Goal: Communication & Community: Answer question/provide support

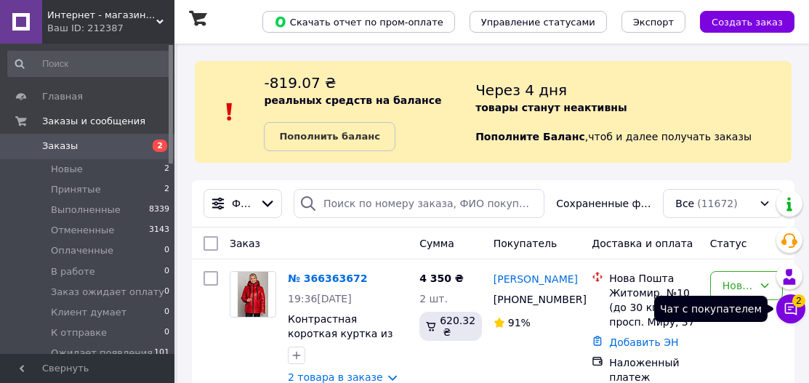
click at [803, 310] on button "Чат с покупателем 2" at bounding box center [790, 308] width 29 height 29
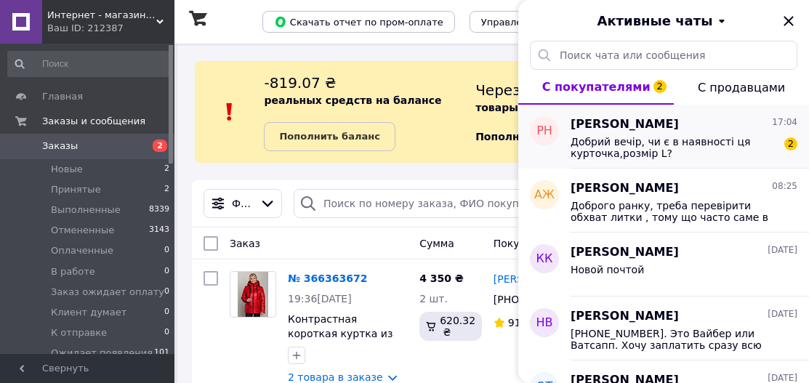
click at [663, 149] on span "Добрий вечір, чи є в наявності ця курточка,розмір L?" at bounding box center [673, 147] width 206 height 23
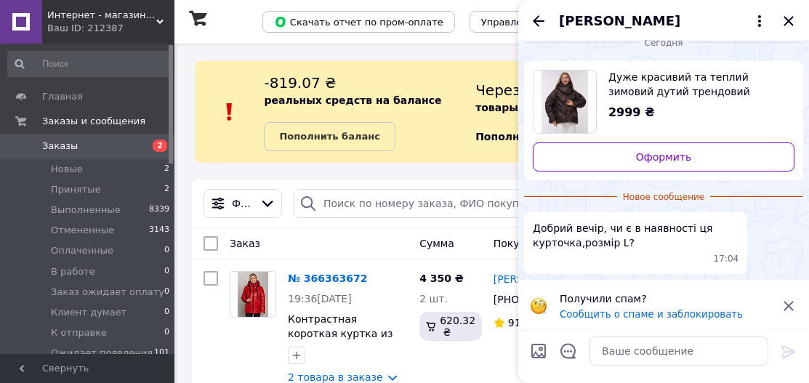
scroll to position [17, 0]
click at [788, 302] on icon at bounding box center [788, 306] width 17 height 17
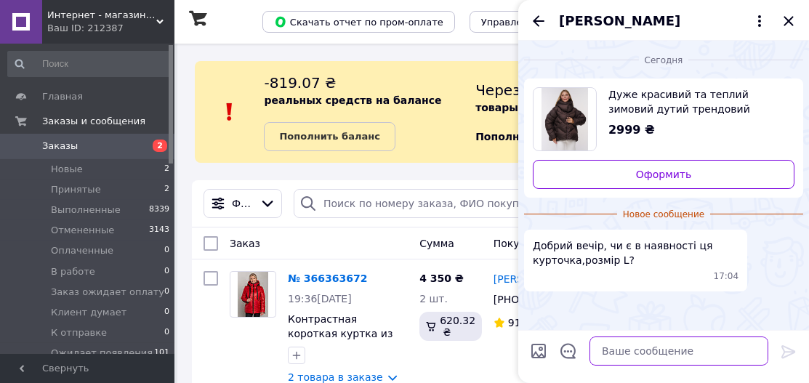
click at [670, 350] on textarea at bounding box center [678, 350] width 179 height 29
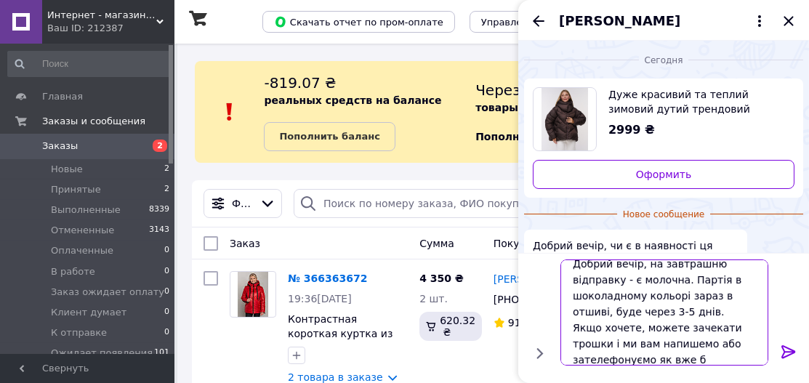
scroll to position [1, 0]
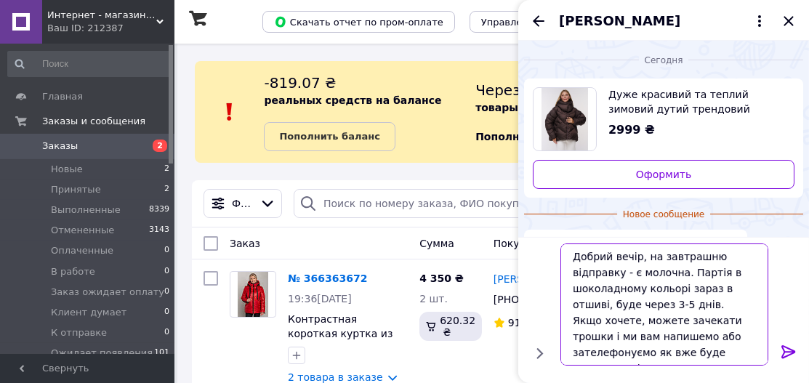
type textarea "Добрий вечір, на завтрашню відправку - є молочна. Партія в шоколадному кольорі …"
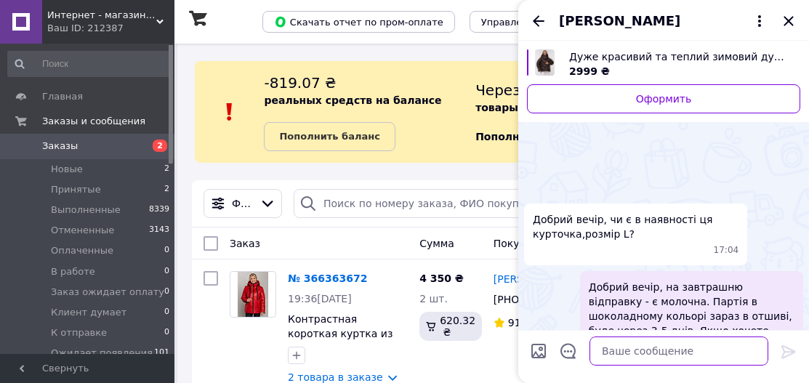
scroll to position [65, 0]
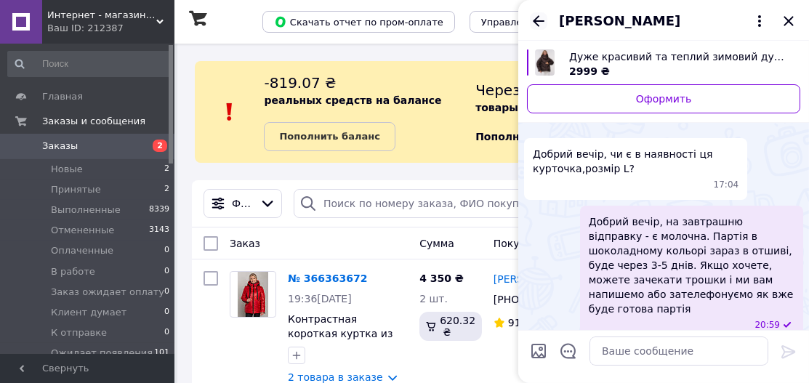
click at [538, 20] on icon "Назад" at bounding box center [539, 20] width 12 height 11
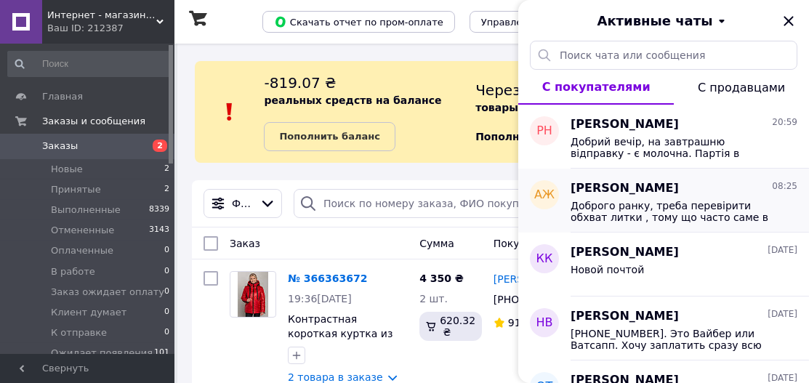
click at [722, 201] on span "Доброго ранку, треба перевірити обхват литки , тому що часто саме в ній не прох…" at bounding box center [673, 211] width 206 height 23
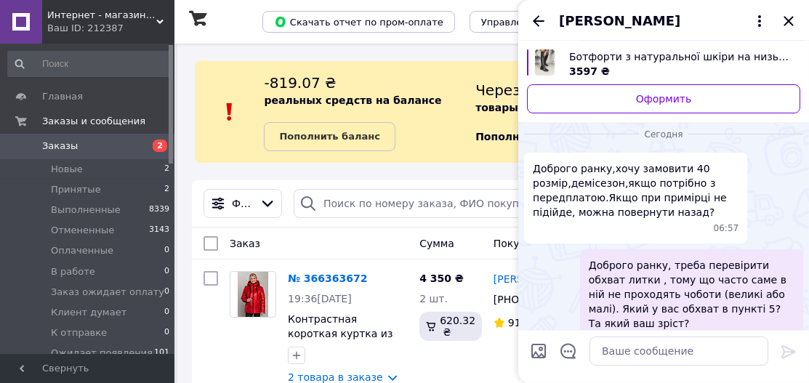
scroll to position [201, 0]
click at [790, 20] on icon "Закрыть" at bounding box center [788, 20] width 17 height 17
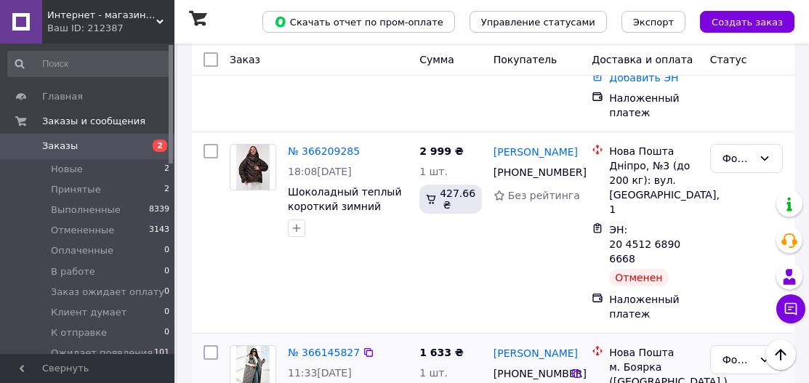
scroll to position [748, 0]
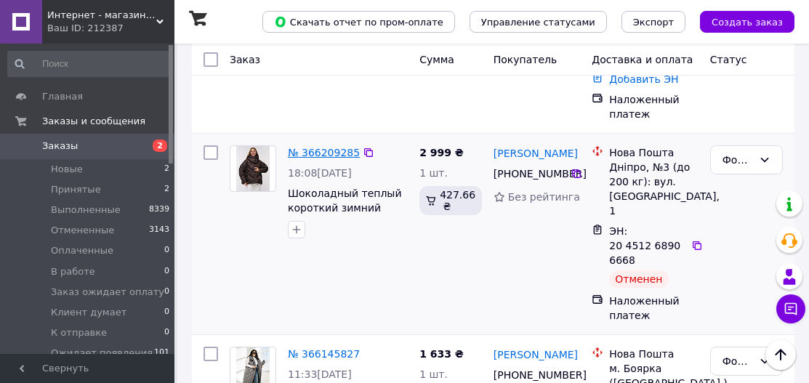
click at [331, 148] on link "№ 366209285" at bounding box center [324, 153] width 72 height 12
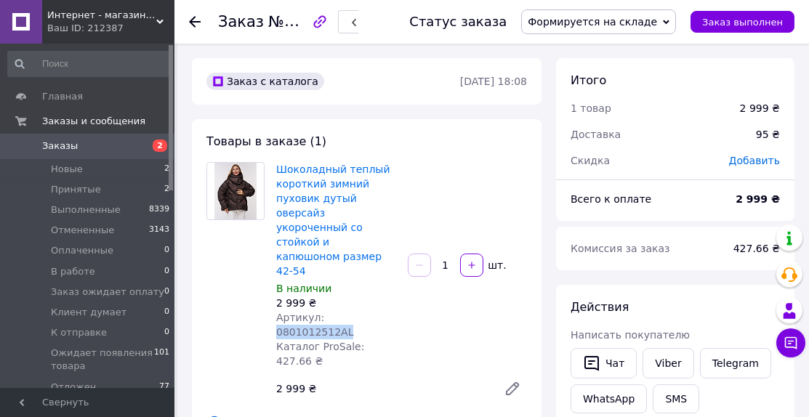
drag, startPoint x: 392, startPoint y: 291, endPoint x: 321, endPoint y: 291, distance: 71.2
click at [321, 310] on div "Артикул: 0801012512AL" at bounding box center [336, 324] width 120 height 29
copy span "0801012512AL"
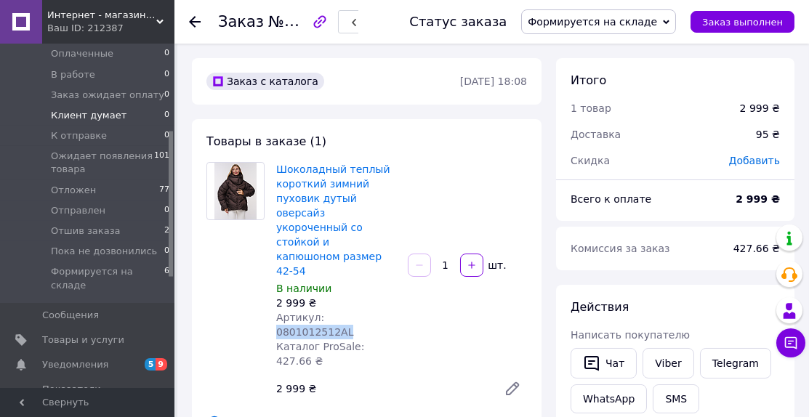
scroll to position [204, 0]
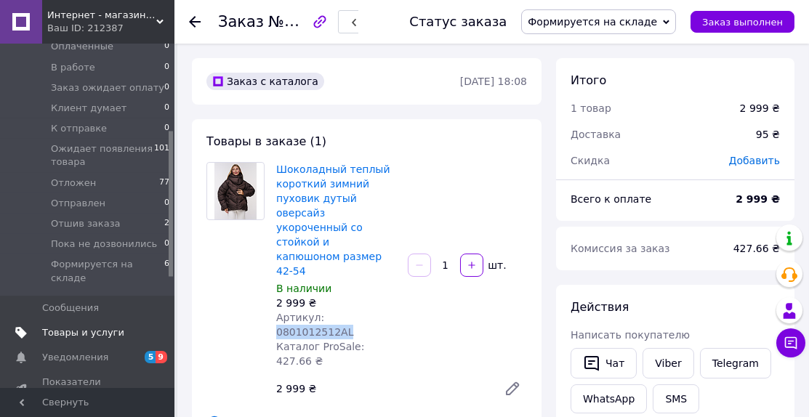
click at [91, 326] on span "Товары и услуги" at bounding box center [83, 332] width 82 height 13
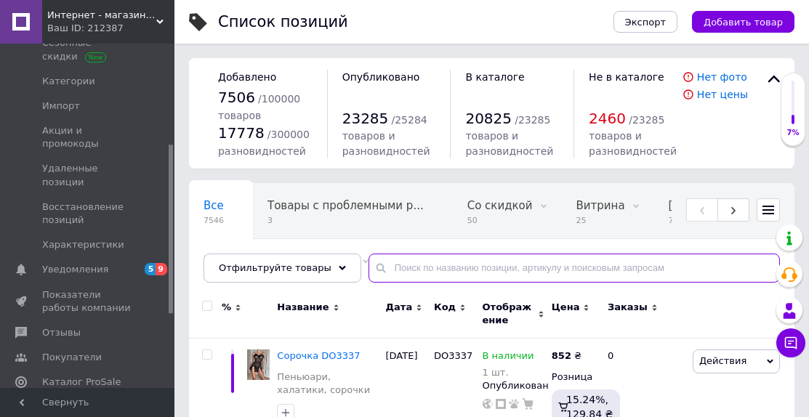
click at [395, 266] on input "text" at bounding box center [573, 268] width 411 height 29
paste input "0801012512AL"
type input "0801012512AL"
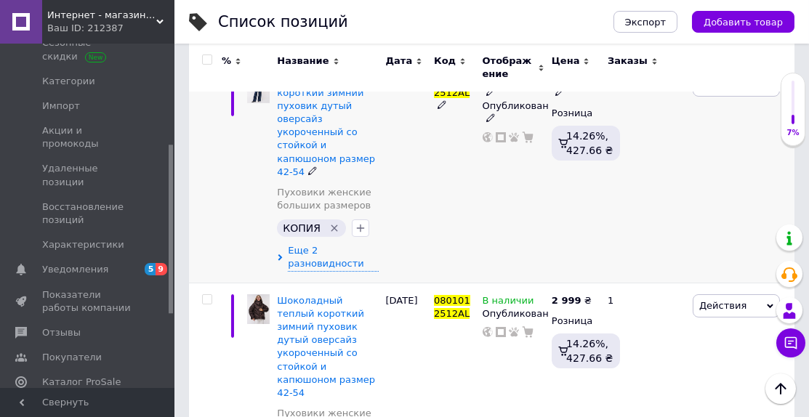
scroll to position [280, 0]
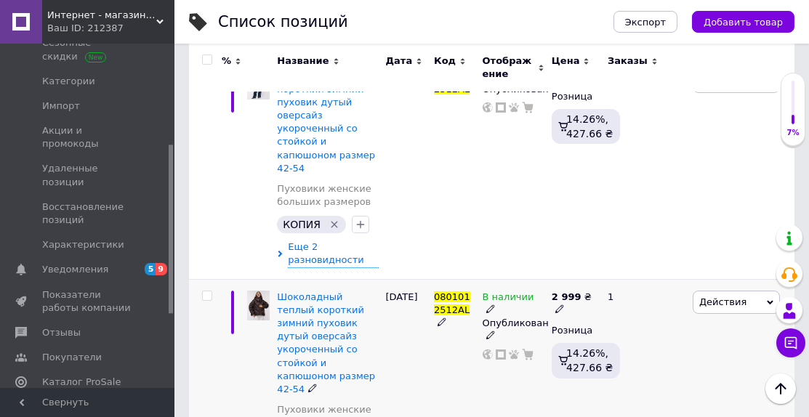
click at [495, 304] on icon at bounding box center [490, 308] width 9 height 9
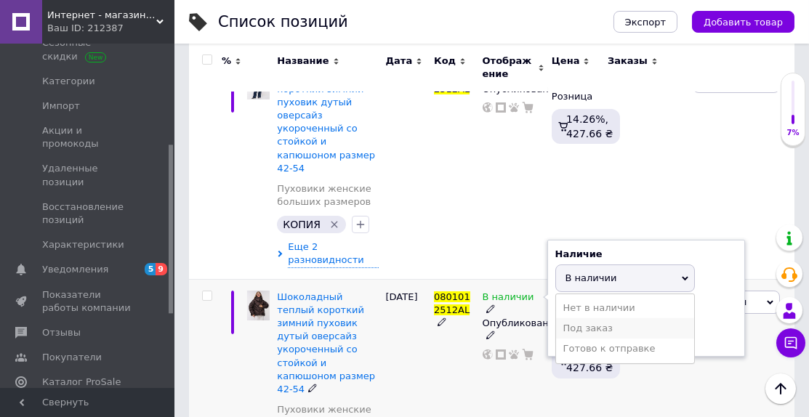
click at [575, 318] on li "Под заказ" at bounding box center [625, 328] width 138 height 20
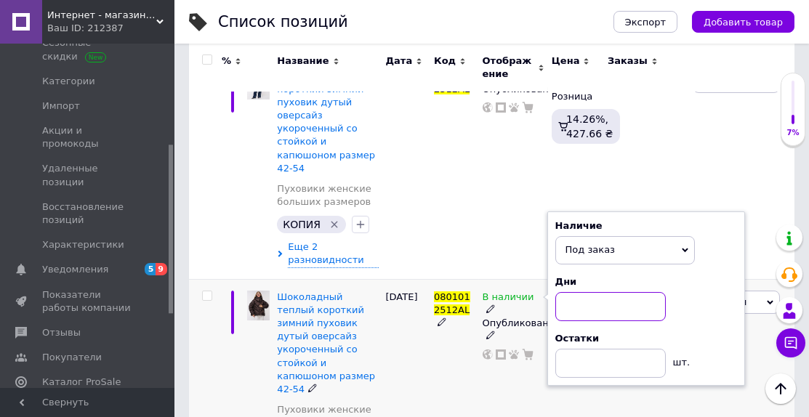
click at [583, 292] on input at bounding box center [610, 306] width 110 height 29
type input "5"
click at [571, 373] on div "2 999 ₴ Розница 14.26%, 427.66 ₴" at bounding box center [573, 375] width 51 height 193
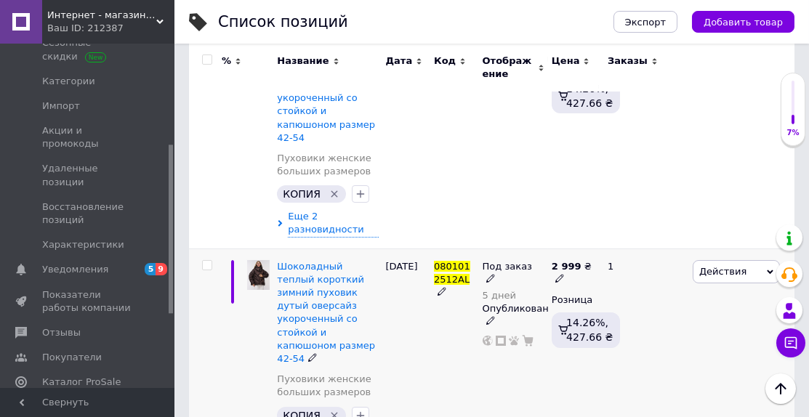
scroll to position [310, 0]
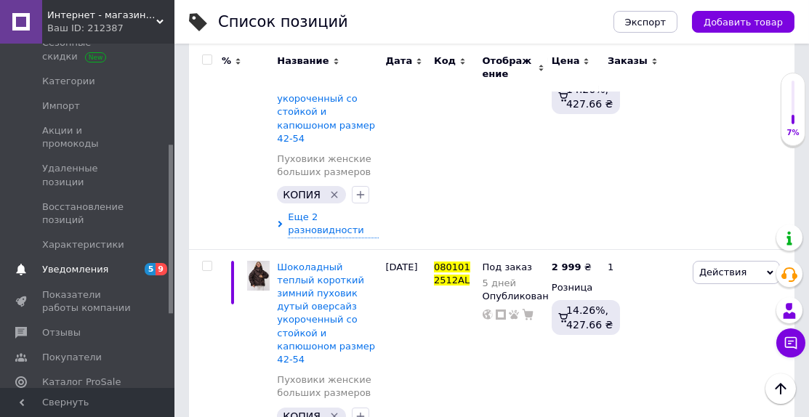
click at [82, 263] on span "Уведомления" at bounding box center [75, 269] width 66 height 13
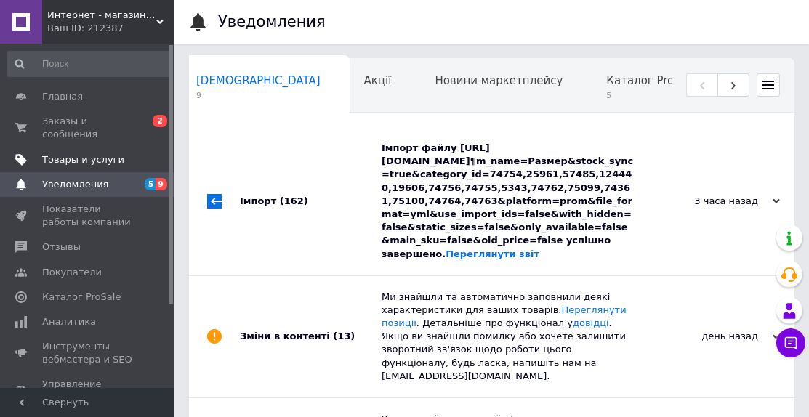
click at [69, 157] on span "Товары и услуги" at bounding box center [83, 159] width 82 height 13
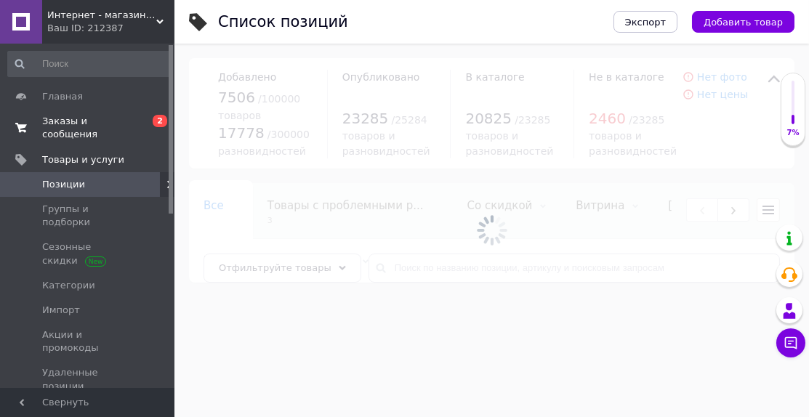
click at [68, 121] on span "Заказы и сообщения" at bounding box center [88, 128] width 92 height 26
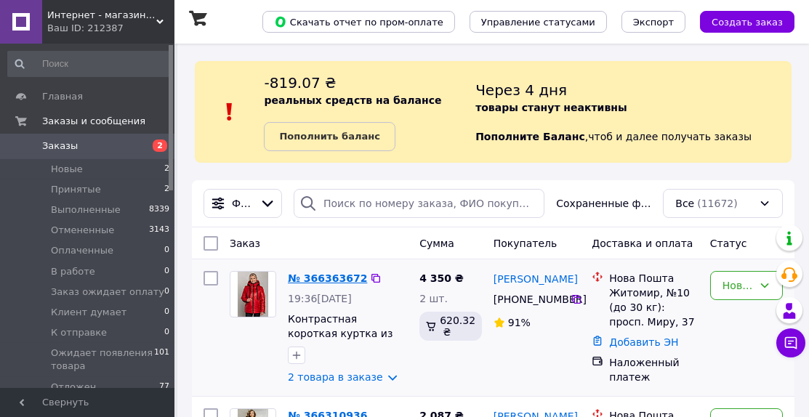
click at [320, 277] on link "№ 366363672" at bounding box center [327, 278] width 79 height 12
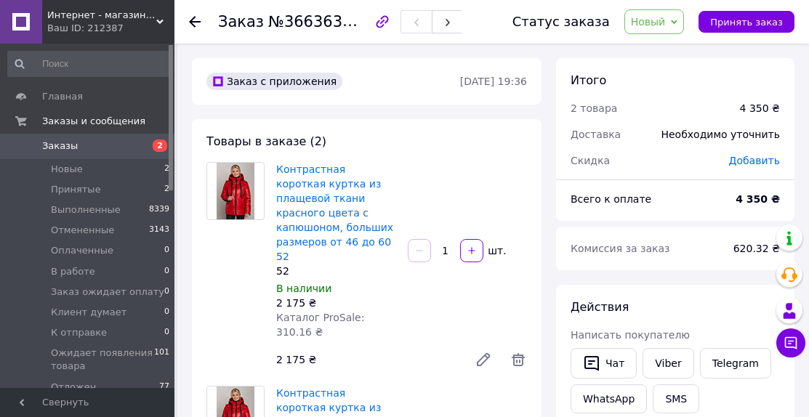
click at [60, 147] on span "Заказы" at bounding box center [60, 146] width 36 height 13
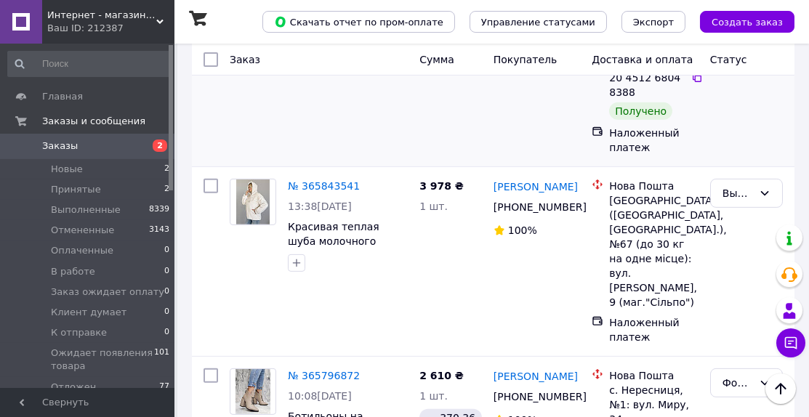
scroll to position [2238, 0]
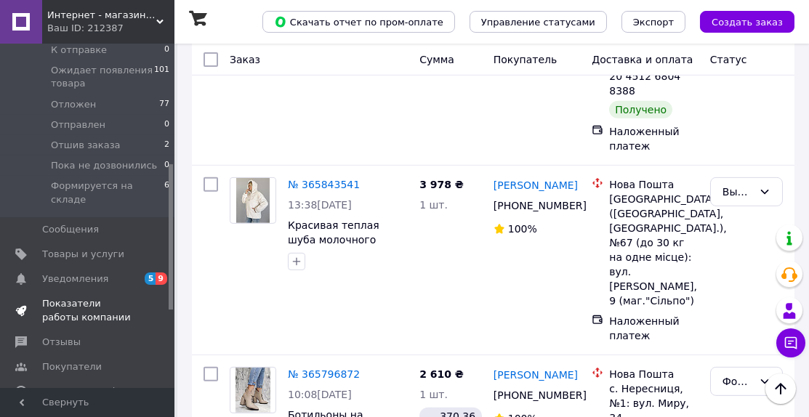
click at [88, 297] on span "Показатели работы компании" at bounding box center [88, 310] width 92 height 26
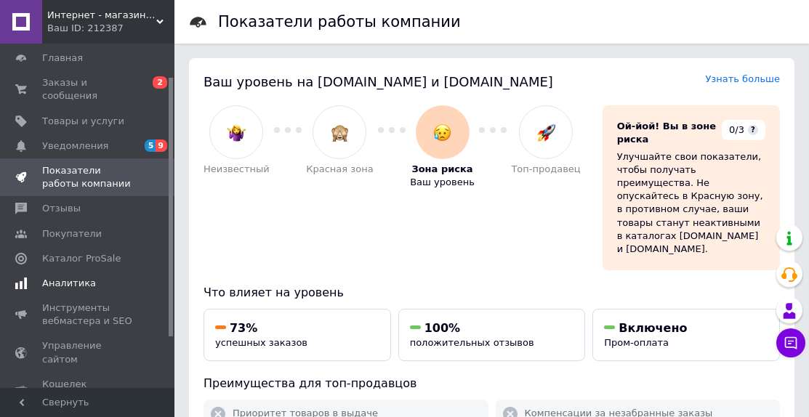
scroll to position [33, 0]
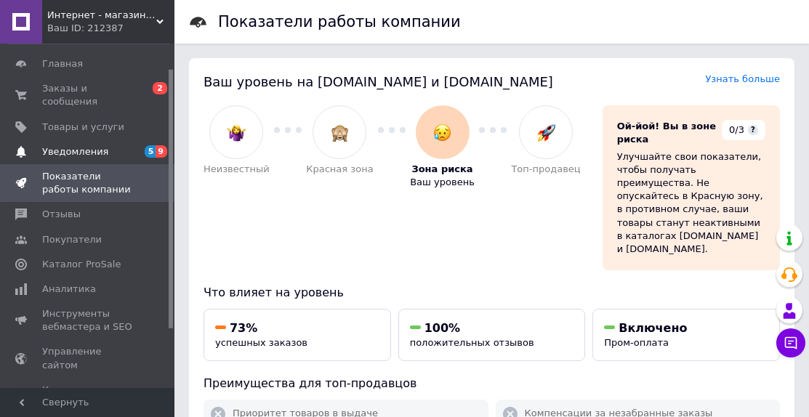
click at [71, 151] on span "Уведомления" at bounding box center [75, 151] width 66 height 13
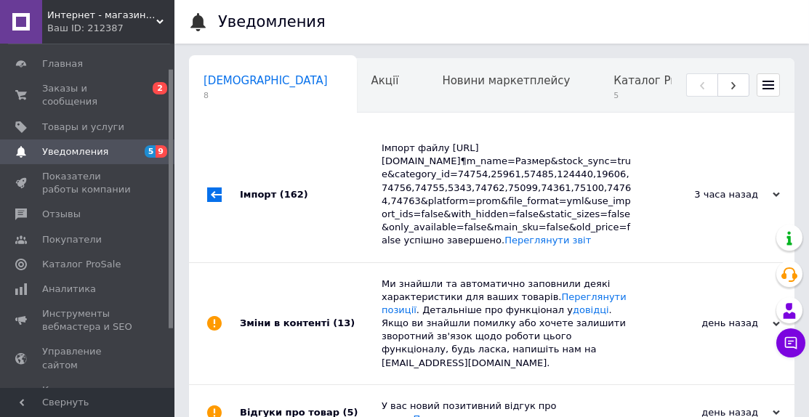
scroll to position [0, 7]
click at [70, 95] on span "Заказы и сообщения" at bounding box center [88, 95] width 92 height 26
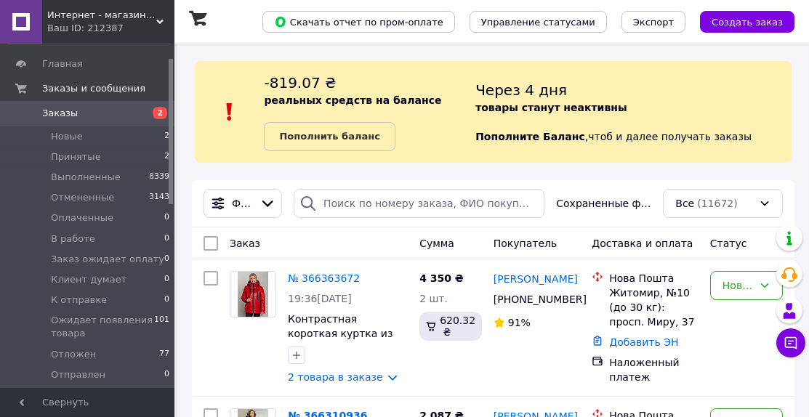
click at [142, 25] on div "Ваш ID: 212387" at bounding box center [110, 28] width 127 height 13
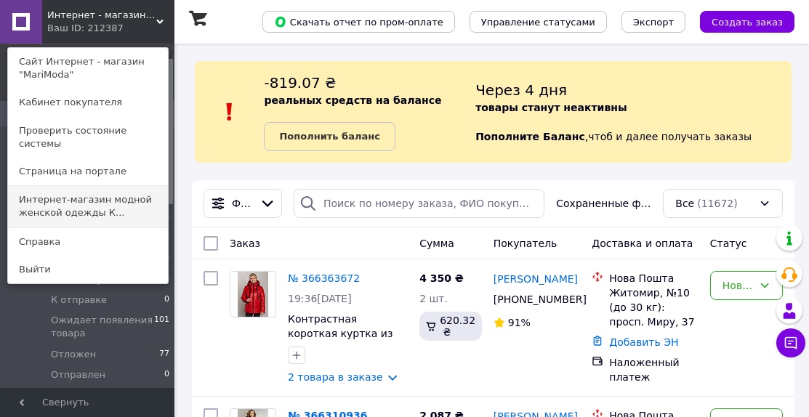
click at [97, 195] on link "Интернет-магазин модной женской одежды К..." at bounding box center [88, 206] width 160 height 41
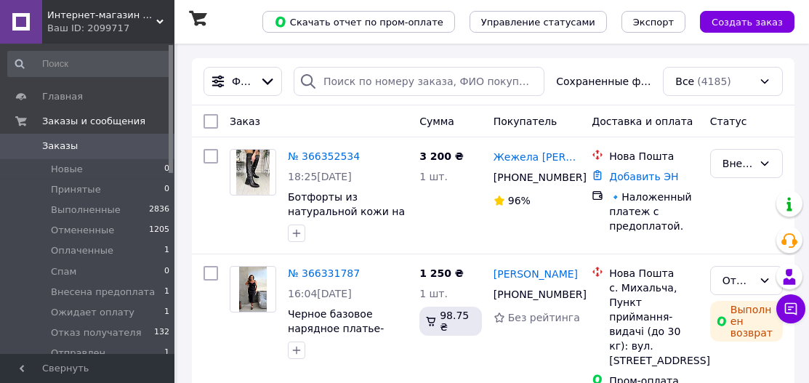
click at [132, 16] on span "Интернет-магазин модной женской одежды Кардиган" at bounding box center [101, 15] width 109 height 13
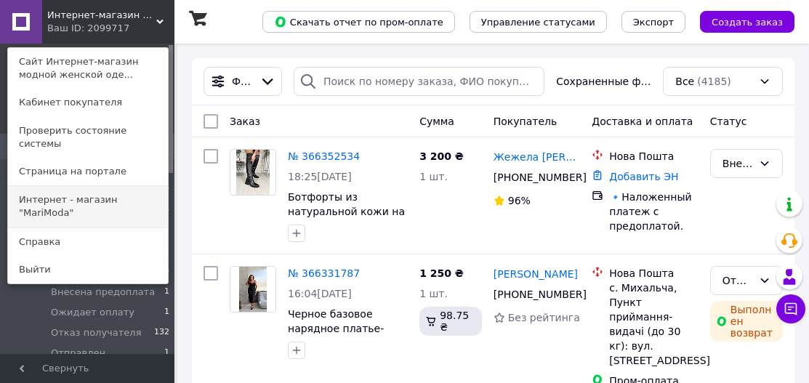
click at [119, 186] on link "Интернет - магазин "MariModa"" at bounding box center [88, 206] width 160 height 41
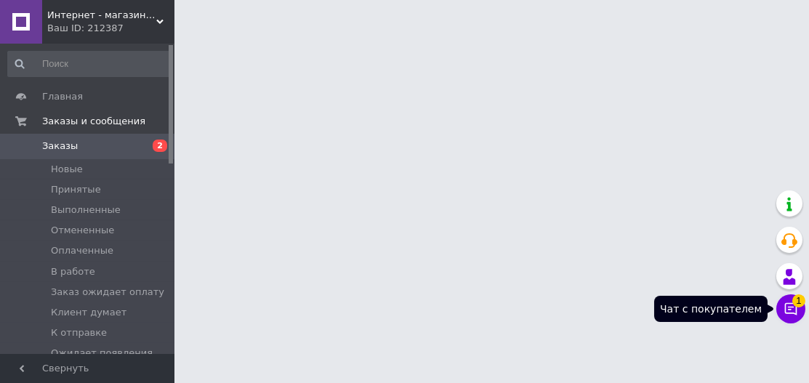
click at [780, 315] on button "Чат с покупателем 1" at bounding box center [790, 308] width 29 height 29
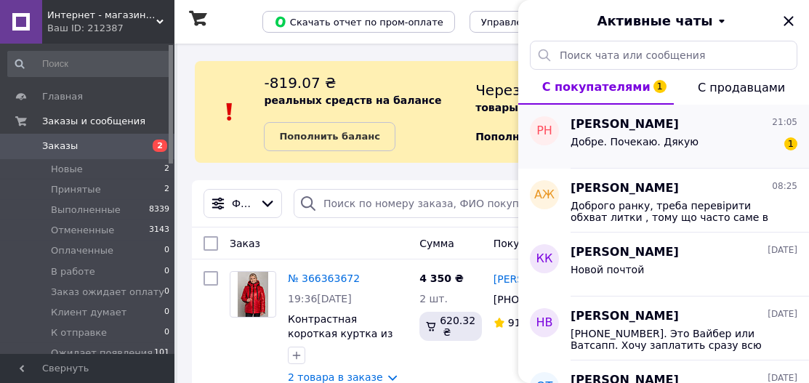
click at [698, 145] on div "Добре. Почекаю. Дякую 1" at bounding box center [683, 144] width 227 height 23
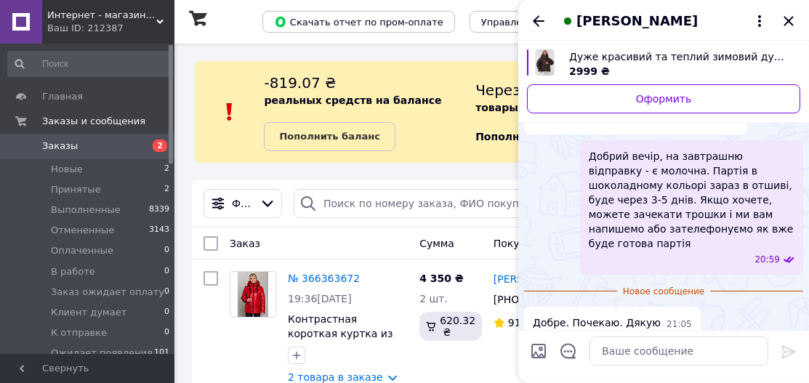
scroll to position [92, 0]
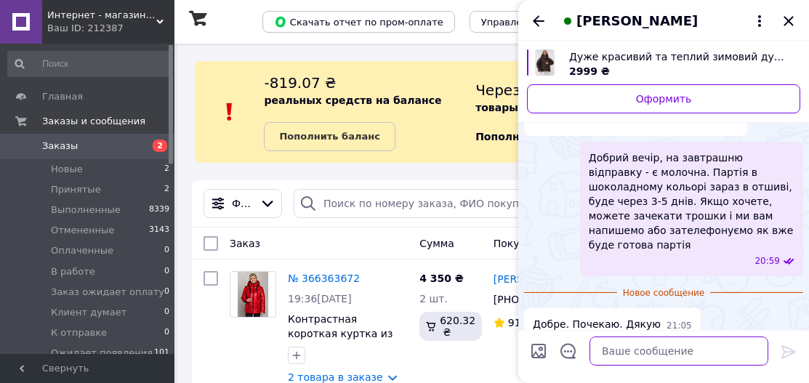
click at [637, 351] on textarea at bounding box center [678, 350] width 179 height 29
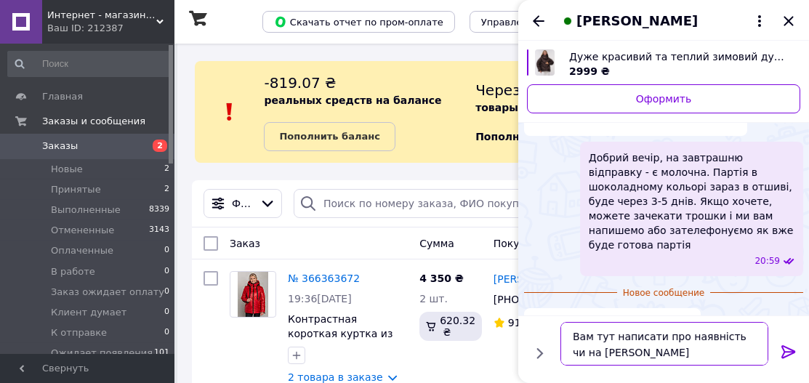
type textarea "Вам тут написати про наявність чи на Вайбер?"
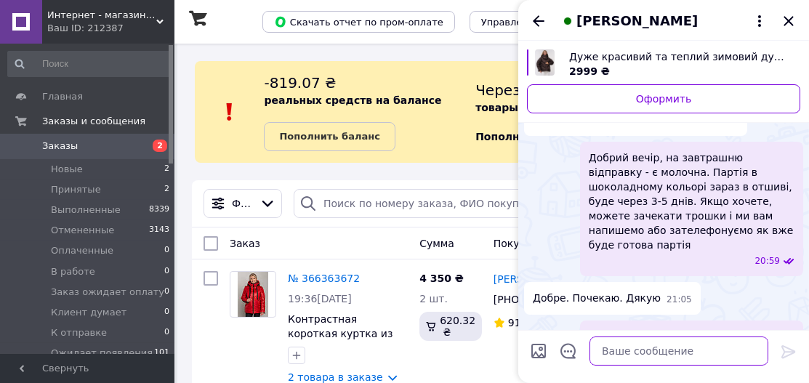
scroll to position [134, 0]
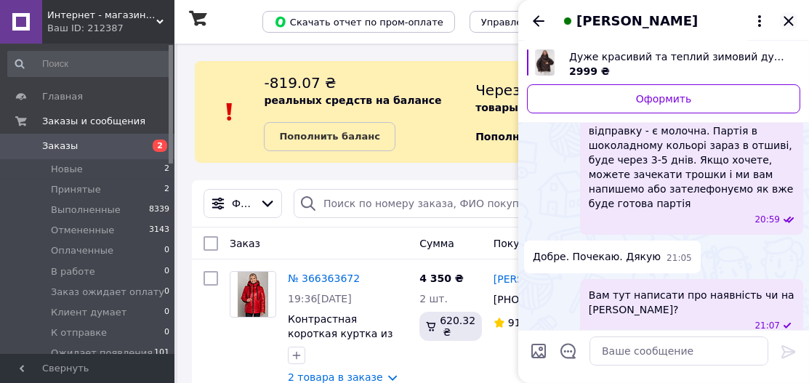
click at [791, 19] on icon "Закрыть" at bounding box center [787, 20] width 9 height 9
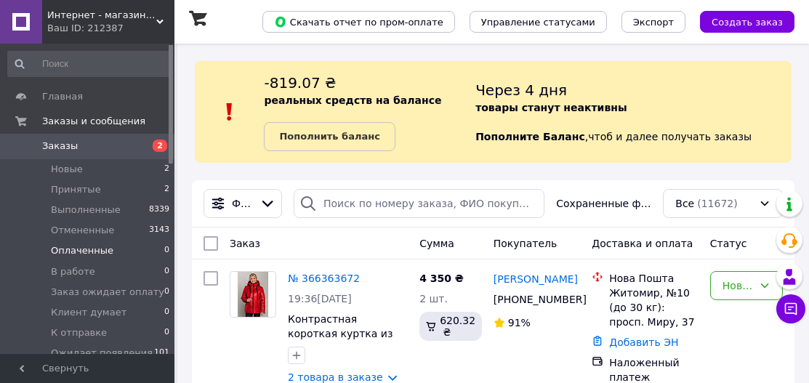
scroll to position [0, 0]
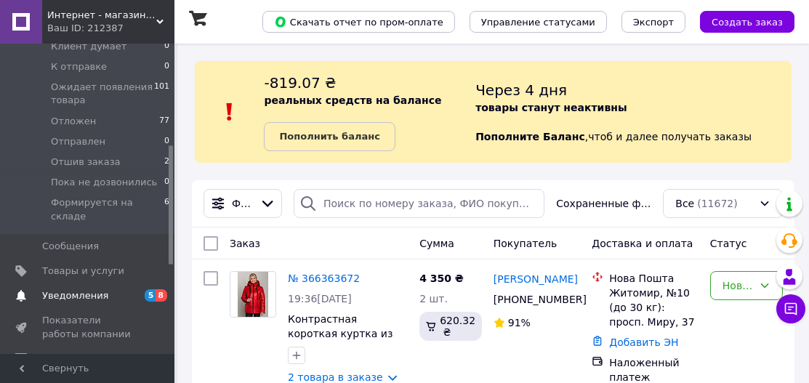
click at [102, 289] on span "Уведомления" at bounding box center [75, 295] width 66 height 13
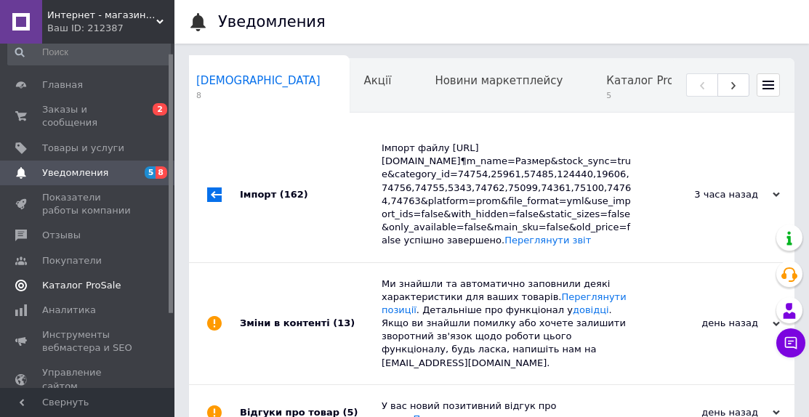
scroll to position [12, 0]
click at [81, 151] on span "Товары и услуги" at bounding box center [83, 147] width 82 height 13
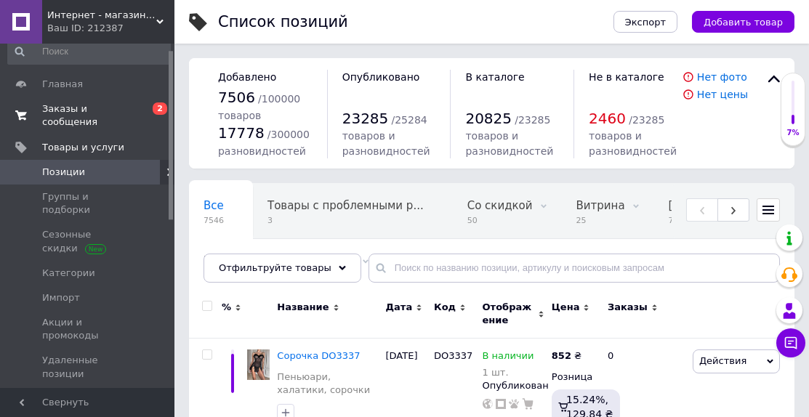
click at [84, 118] on span "Заказы и сообщения" at bounding box center [88, 115] width 92 height 26
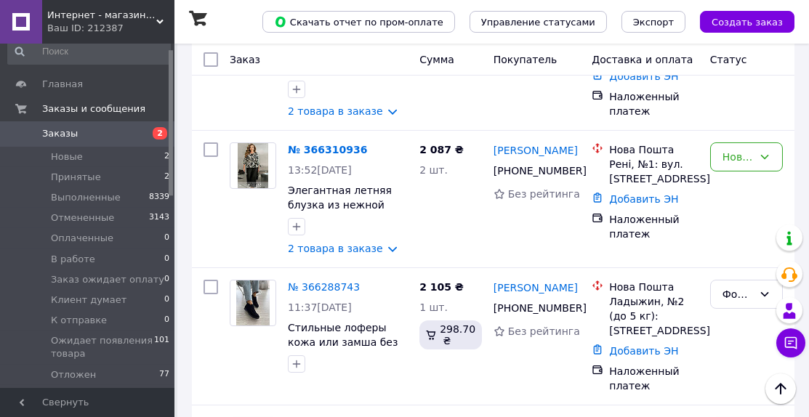
scroll to position [279, 0]
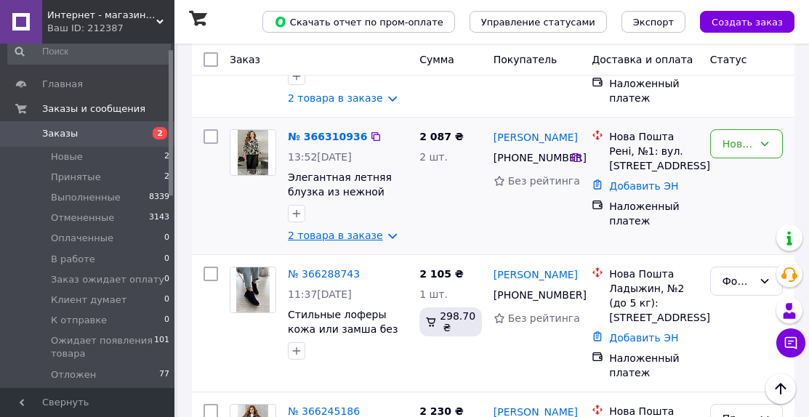
click at [367, 235] on link "2 товара в заказе" at bounding box center [335, 236] width 95 height 12
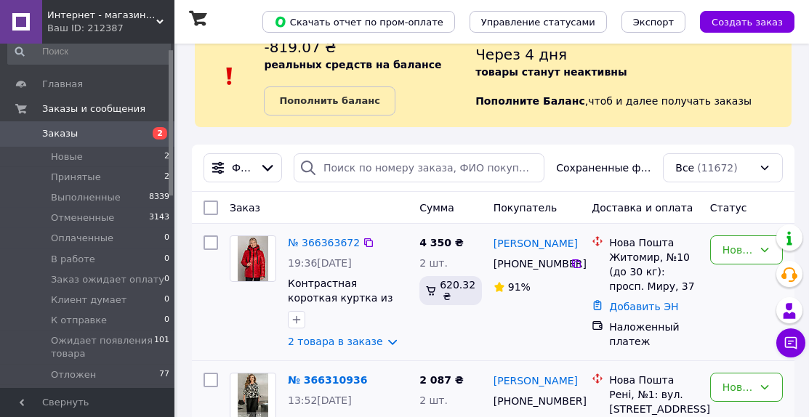
scroll to position [39, 0]
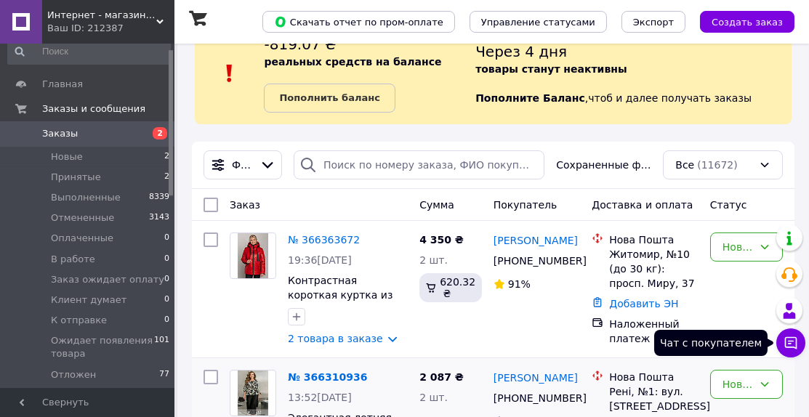
click at [788, 342] on icon at bounding box center [790, 343] width 15 height 15
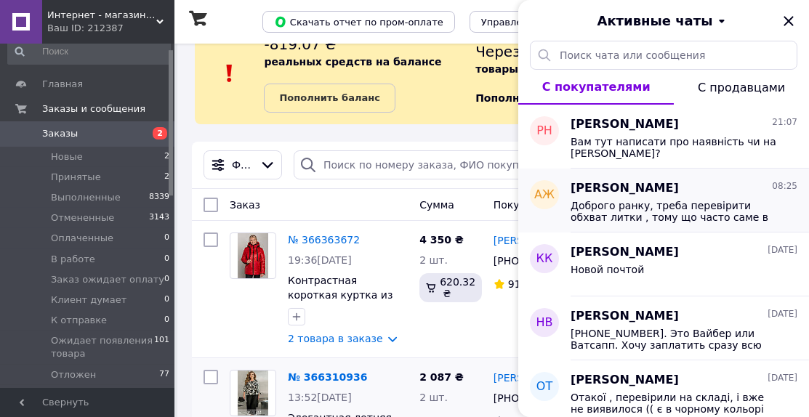
click at [716, 223] on div "Алена Жежела 08:25 Доброго ранку, треба перевірити обхват литки , тому що часто…" at bounding box center [689, 201] width 238 height 64
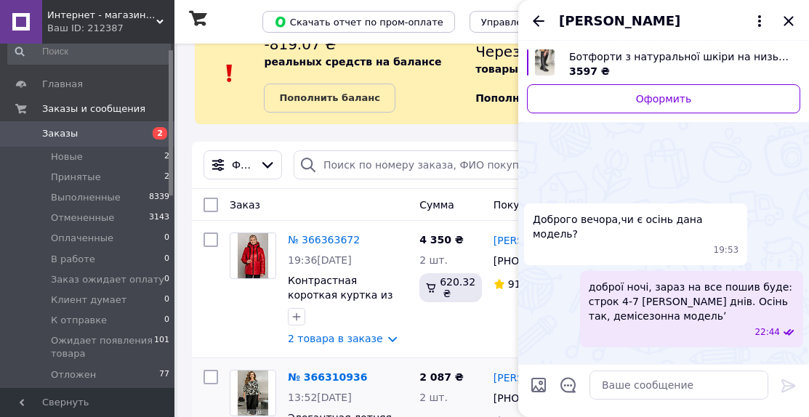
scroll to position [203, 0]
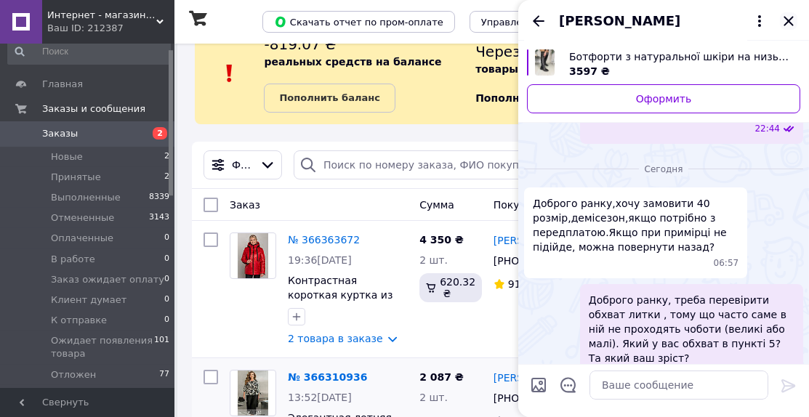
click at [788, 14] on icon "Закрыть" at bounding box center [788, 20] width 17 height 17
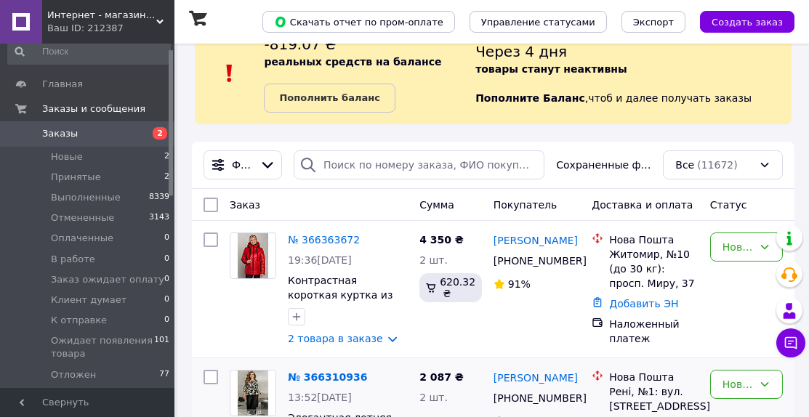
click at [147, 26] on div "Ваш ID: 212387" at bounding box center [110, 28] width 127 height 13
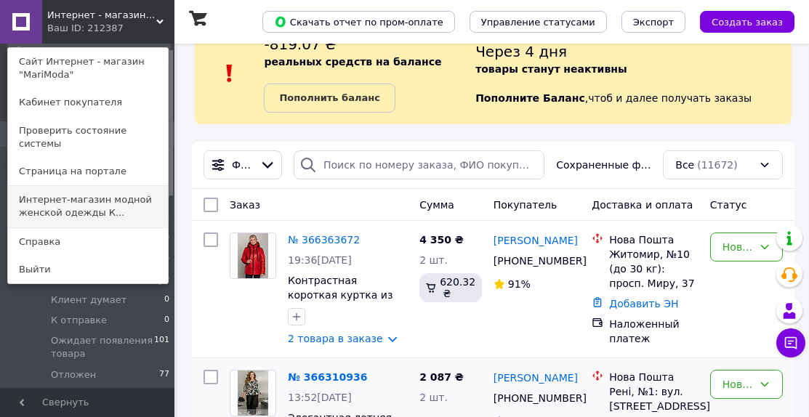
click at [111, 190] on link "Интернет-магазин модной женской одежды К..." at bounding box center [88, 206] width 160 height 41
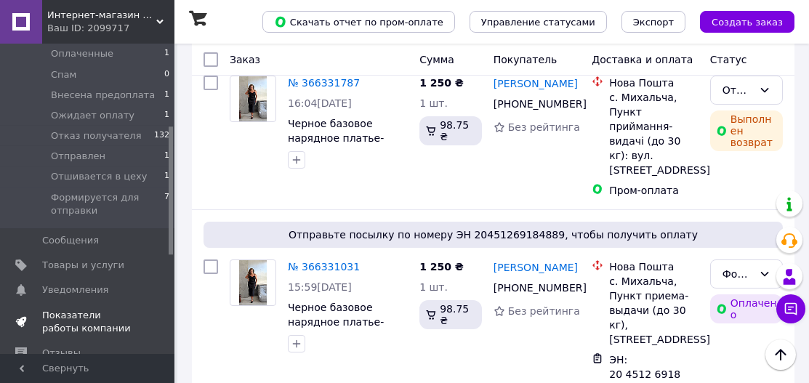
scroll to position [204, 0]
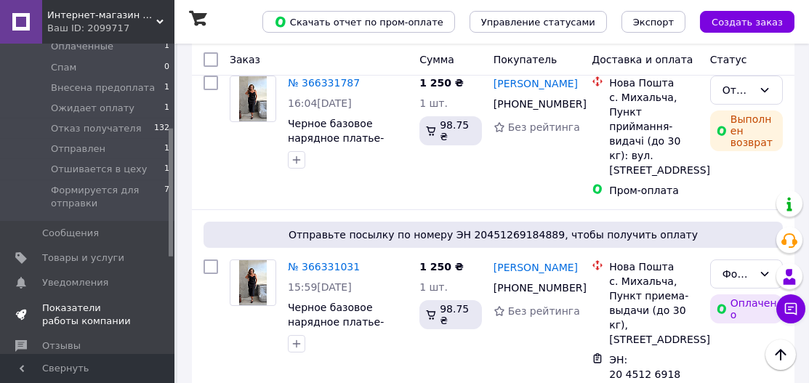
click at [103, 302] on span "Показатели работы компании" at bounding box center [88, 315] width 92 height 26
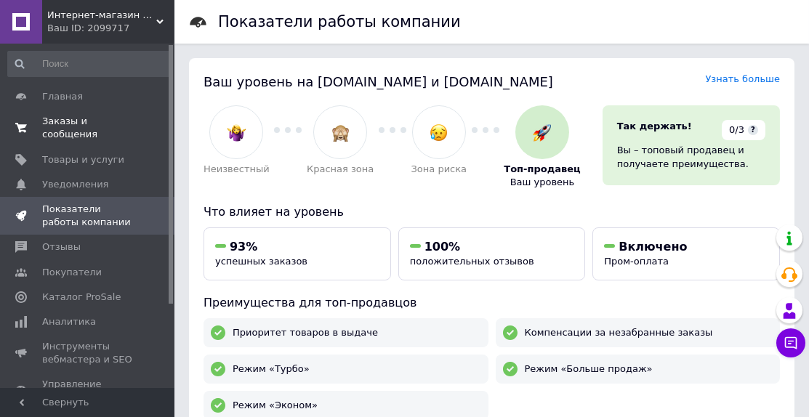
click at [62, 118] on span "Заказы и сообщения" at bounding box center [88, 128] width 92 height 26
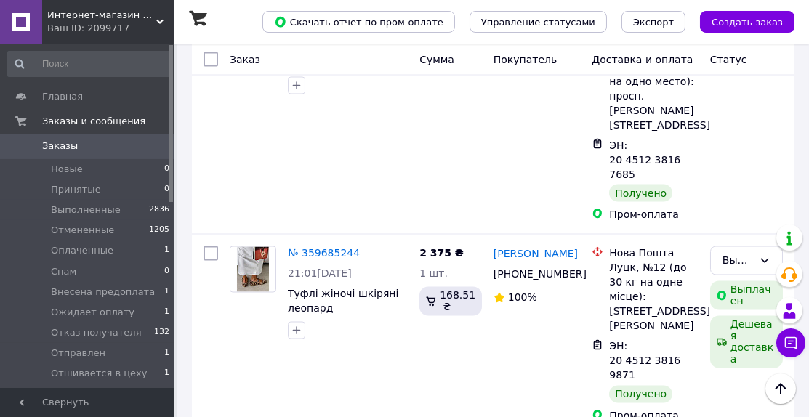
scroll to position [9121, 0]
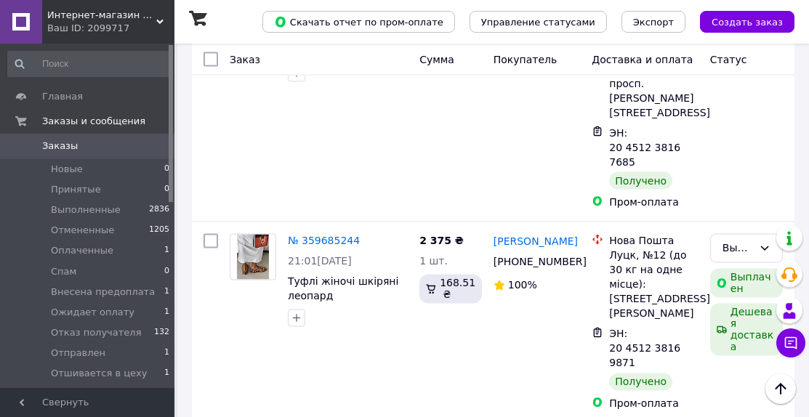
click at [145, 16] on span "Интернет-магазин модной женской одежды Кардиган" at bounding box center [101, 15] width 109 height 13
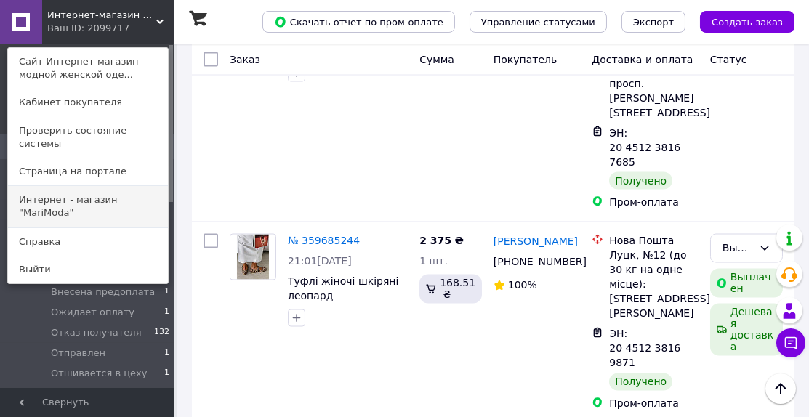
click at [120, 190] on link "Интернет - магазин "MariModa"" at bounding box center [88, 206] width 160 height 41
